Goal: Task Accomplishment & Management: Use online tool/utility

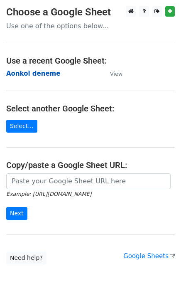
click at [40, 75] on strong "Aonkol deneme" at bounding box center [33, 73] width 54 height 7
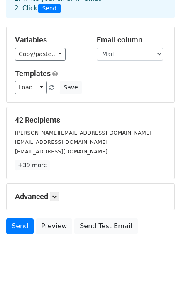
scroll to position [54, 0]
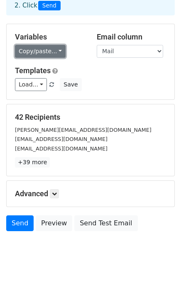
click at [38, 52] on link "Copy/paste..." at bounding box center [40, 51] width 51 height 13
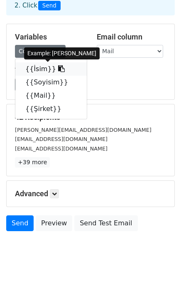
click at [58, 70] on icon at bounding box center [61, 68] width 7 height 7
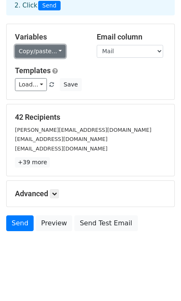
click at [41, 54] on link "Copy/paste..." at bounding box center [40, 51] width 51 height 13
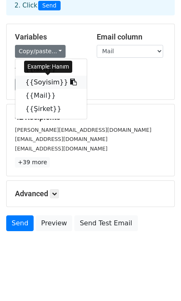
click at [49, 82] on link "{{Soyisim}}" at bounding box center [50, 82] width 71 height 13
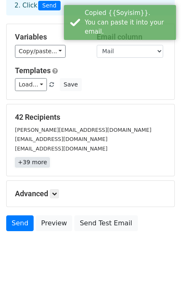
click at [38, 162] on link "+39 more" at bounding box center [32, 162] width 35 height 10
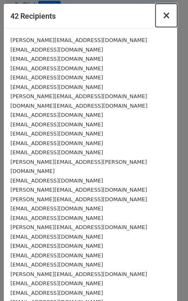
click at [164, 17] on button "×" at bounding box center [166, 15] width 22 height 23
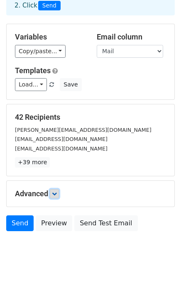
click at [56, 193] on icon at bounding box center [54, 193] width 5 height 5
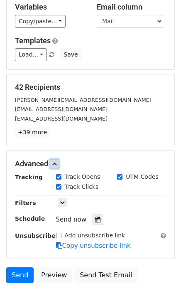
scroll to position [100, 0]
